Goal: Navigation & Orientation: Find specific page/section

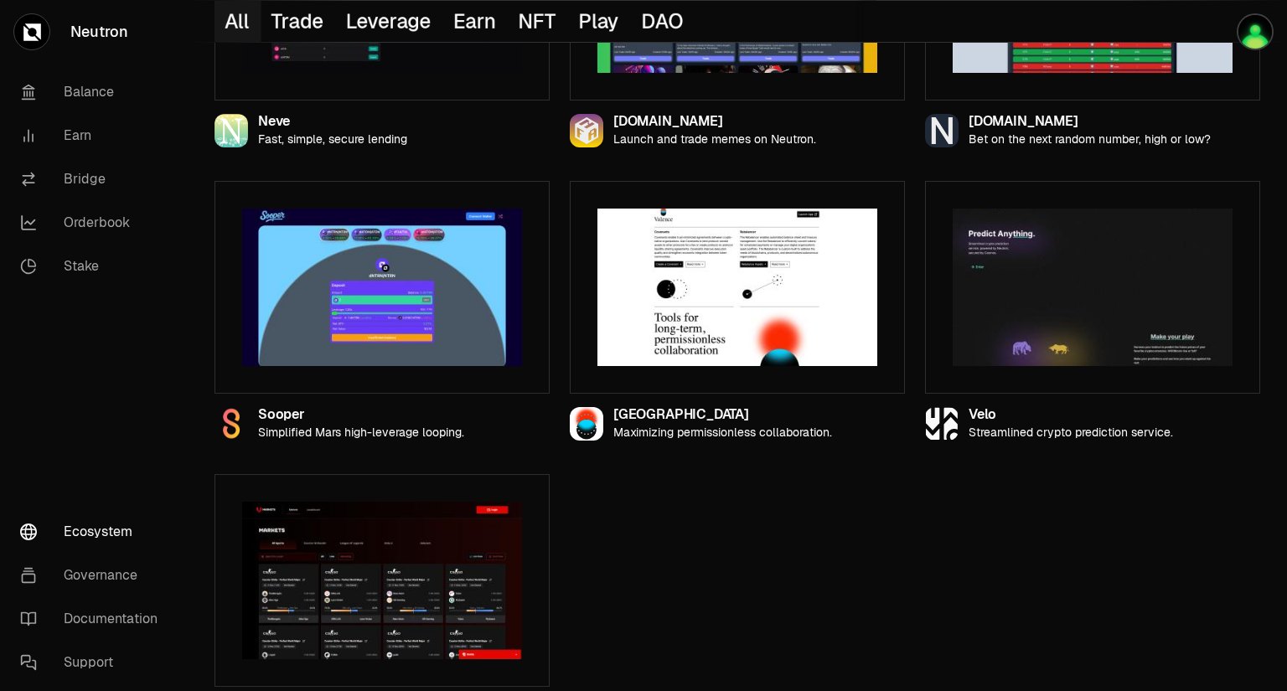
scroll to position [1877, 0]
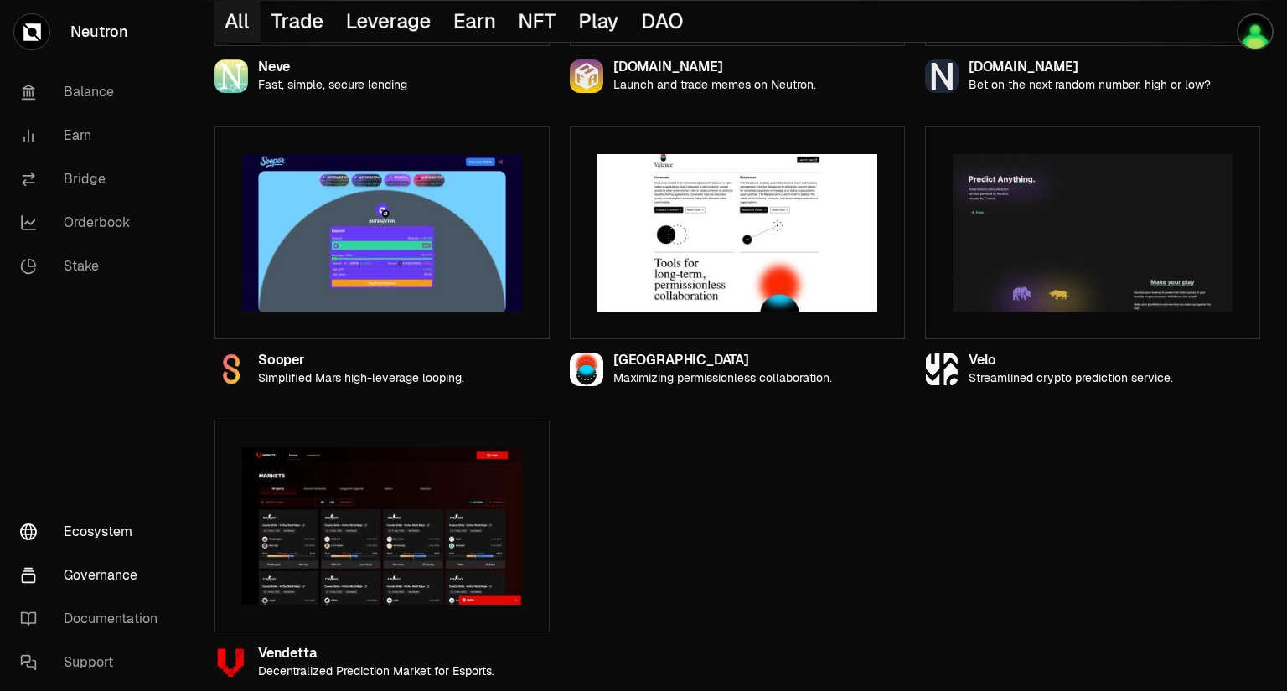
click at [91, 578] on link "Governance" at bounding box center [94, 576] width 174 height 44
click at [83, 193] on link "Bridge" at bounding box center [94, 180] width 174 height 44
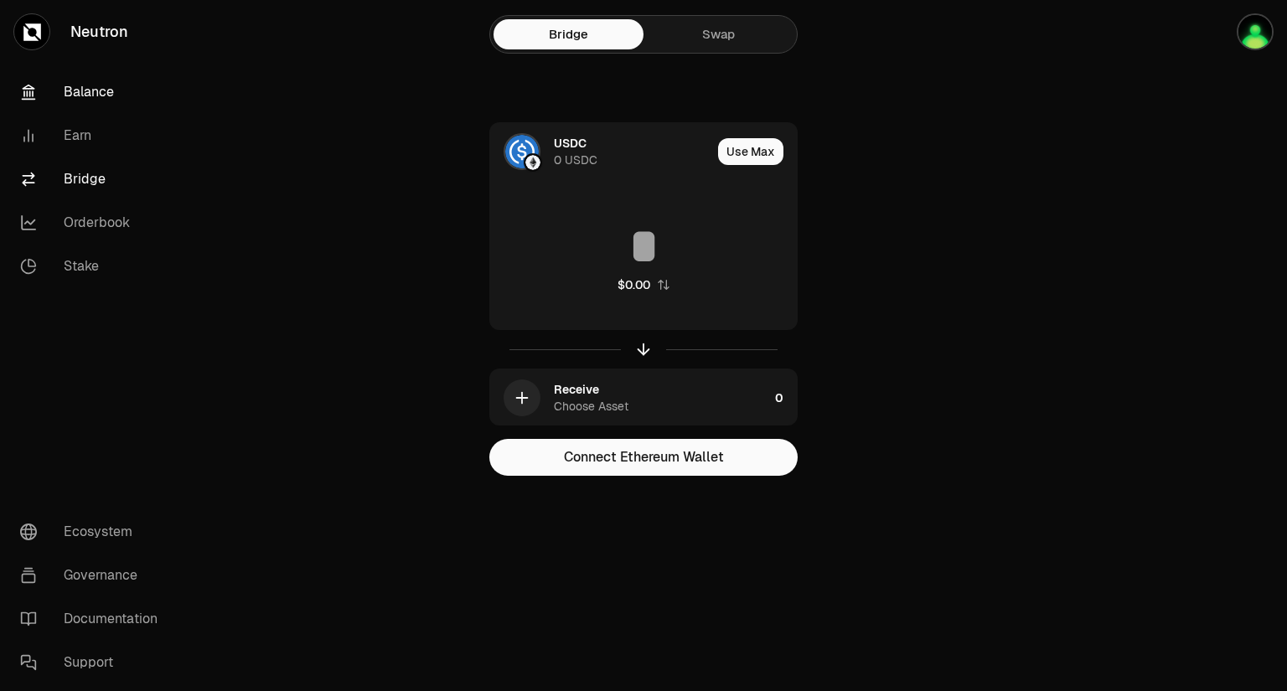
click at [81, 95] on link "Balance" at bounding box center [94, 92] width 174 height 44
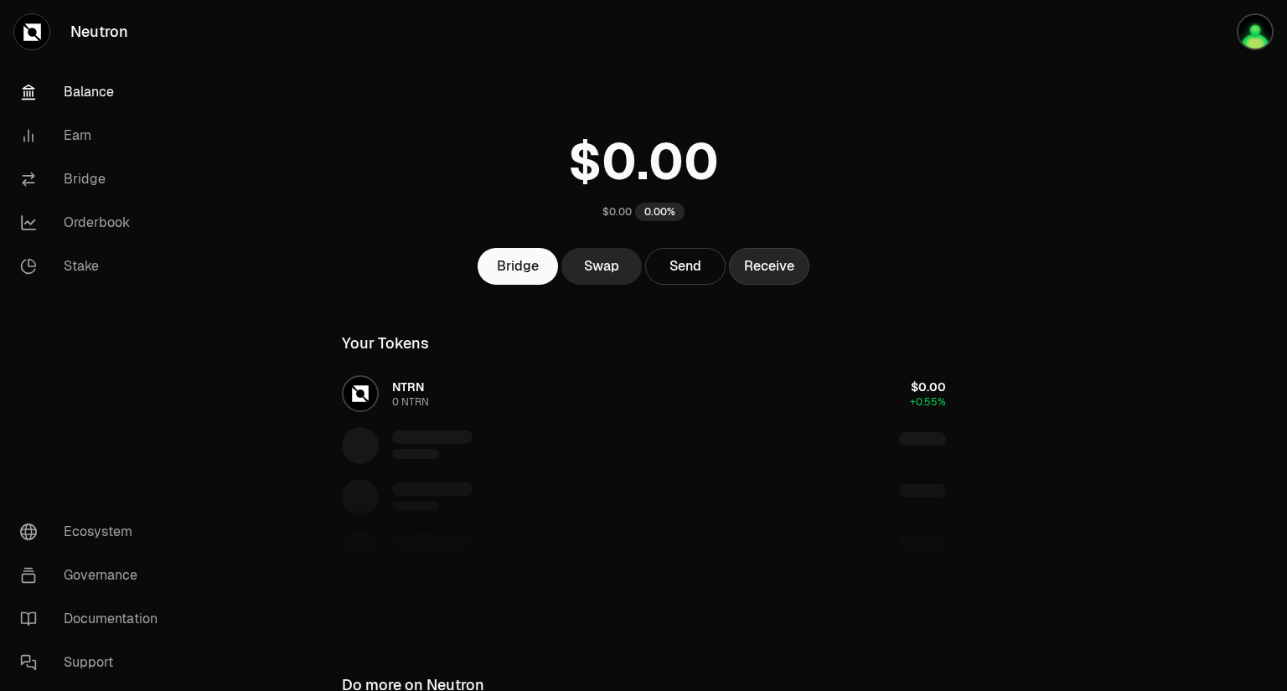
click at [764, 279] on button "Receive" at bounding box center [769, 266] width 80 height 37
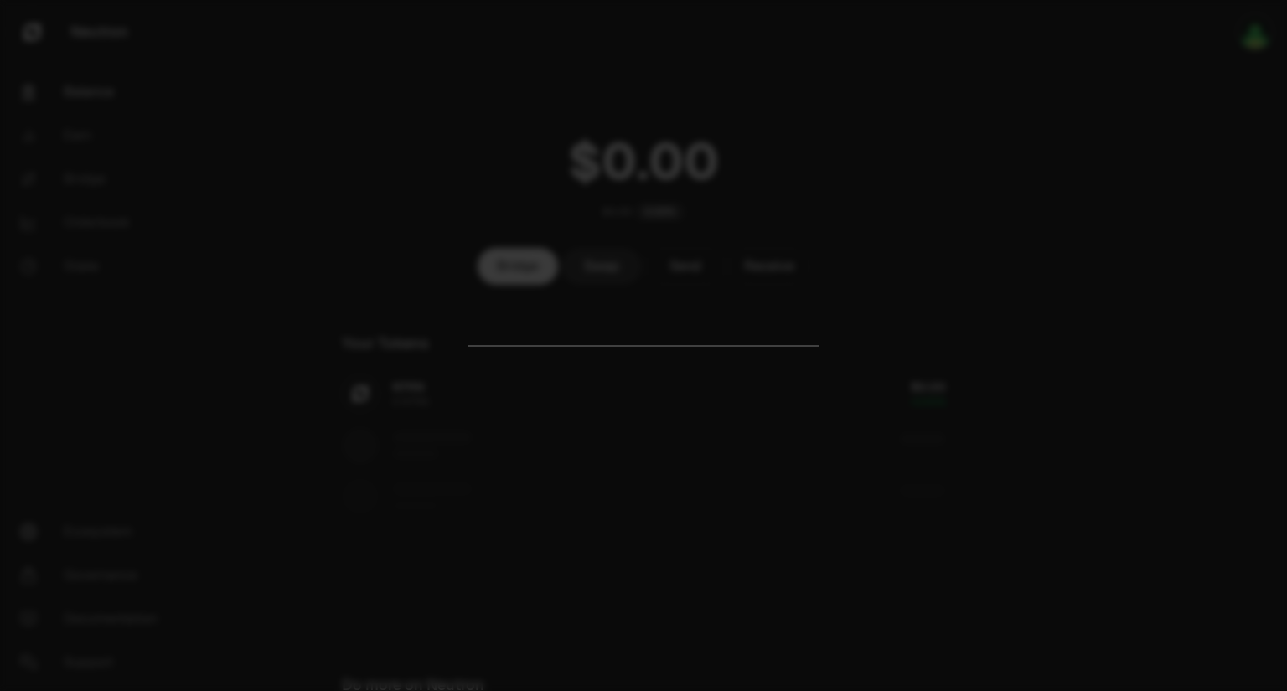
click at [936, 262] on div at bounding box center [643, 345] width 1287 height 691
